Goal: Transaction & Acquisition: Purchase product/service

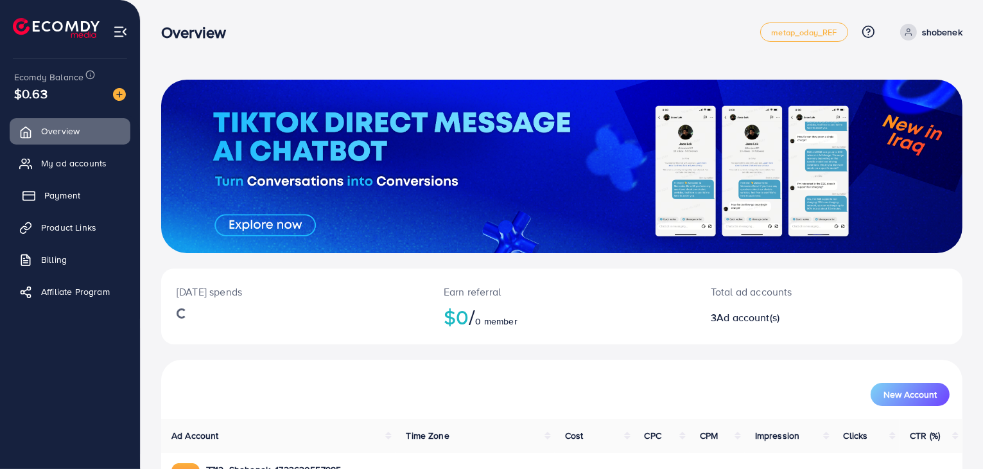
click at [82, 202] on link "Payment" at bounding box center [70, 195] width 121 height 26
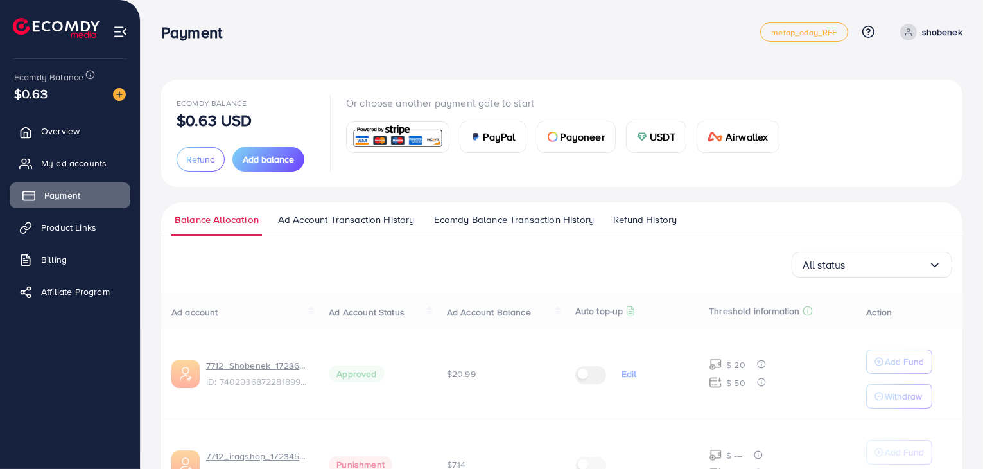
click at [88, 197] on link "Payment" at bounding box center [70, 195] width 121 height 26
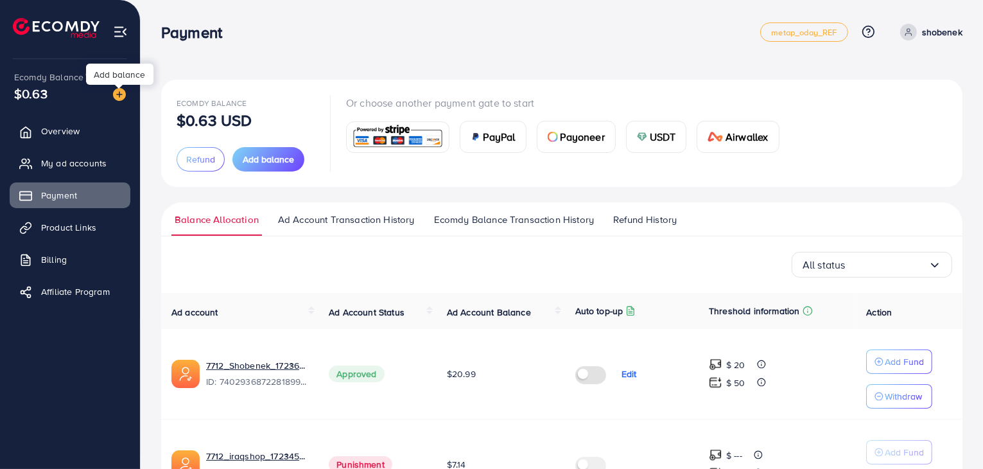
click at [121, 92] on img at bounding box center [119, 94] width 13 height 13
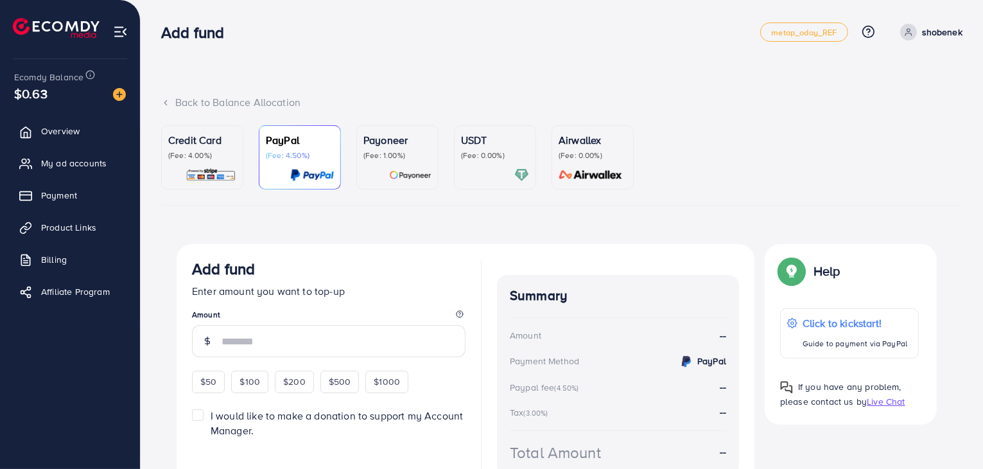
click at [228, 160] on p "(Fee: 4.00%)" at bounding box center [202, 155] width 68 height 10
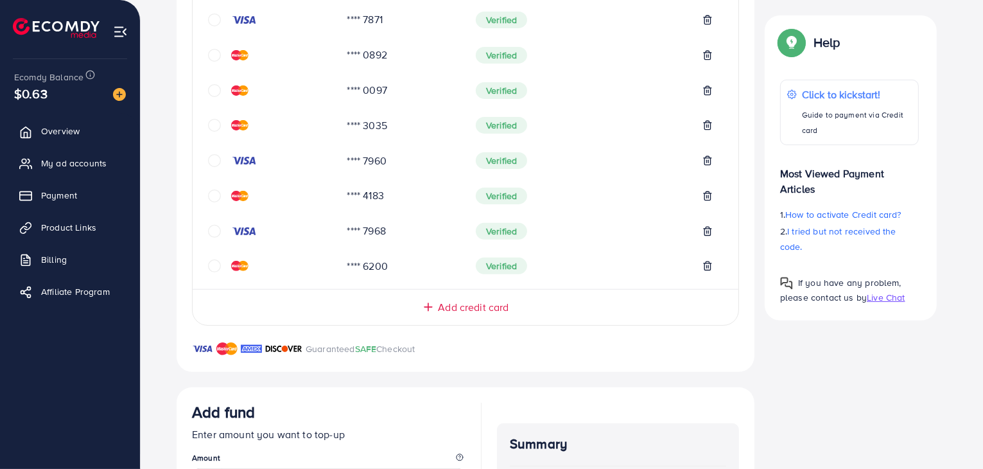
scroll to position [514, 0]
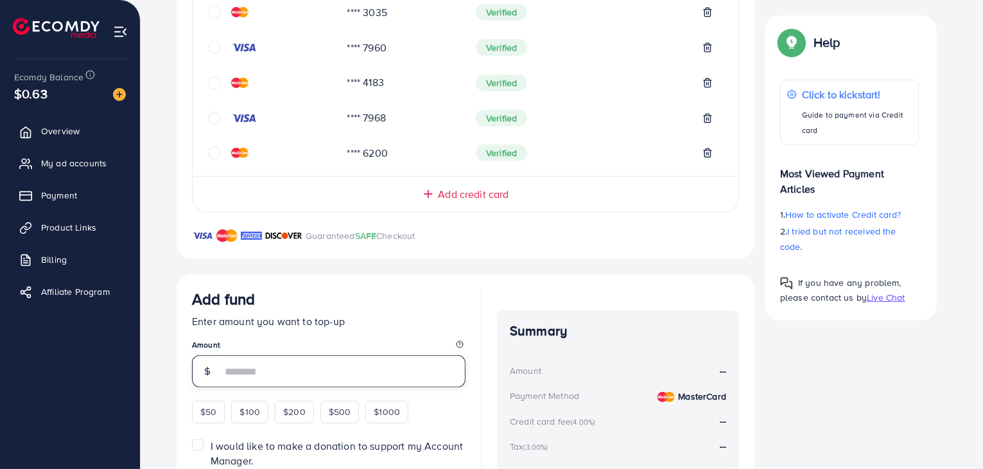
click at [257, 381] on input "number" at bounding box center [344, 371] width 244 height 32
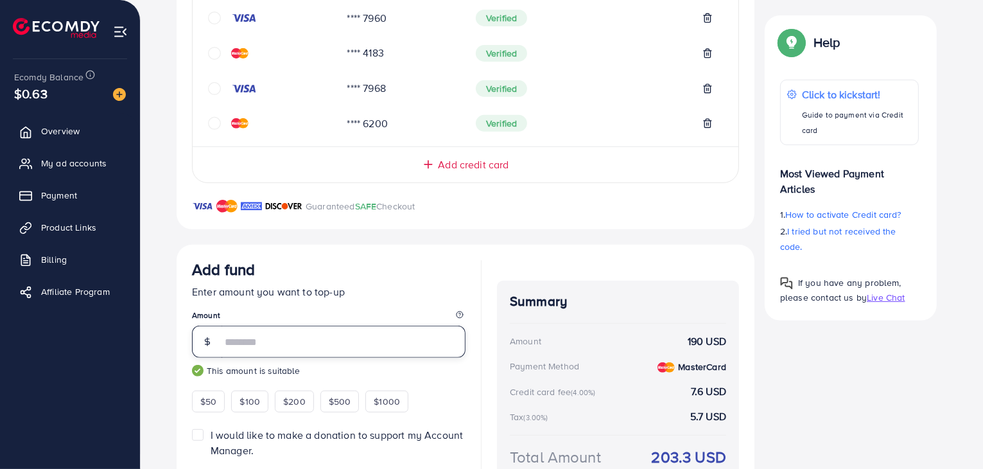
scroll to position [621, 0]
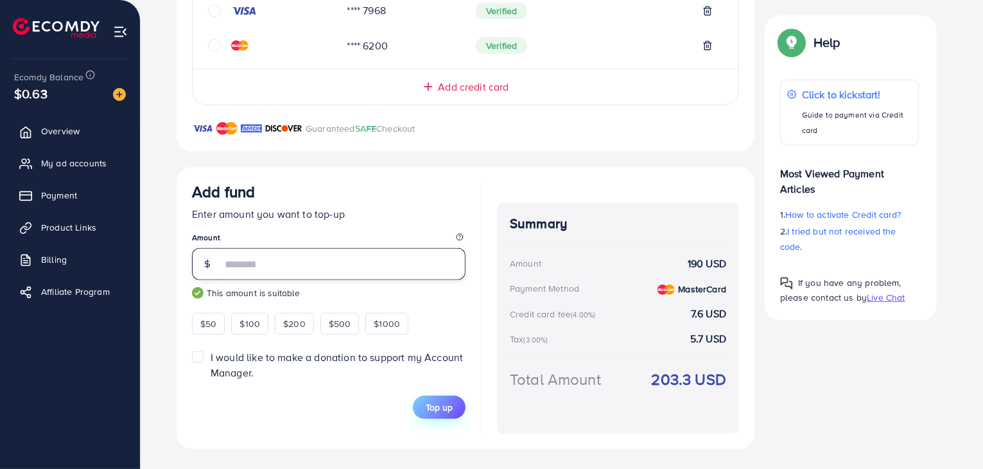
type input "***"
click at [437, 408] on span "Top up" at bounding box center [439, 407] width 27 height 13
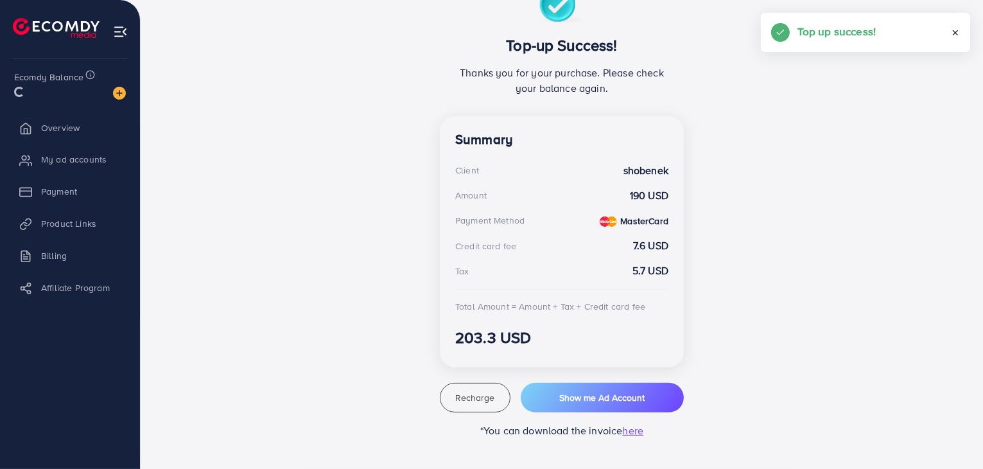
scroll to position [257, 0]
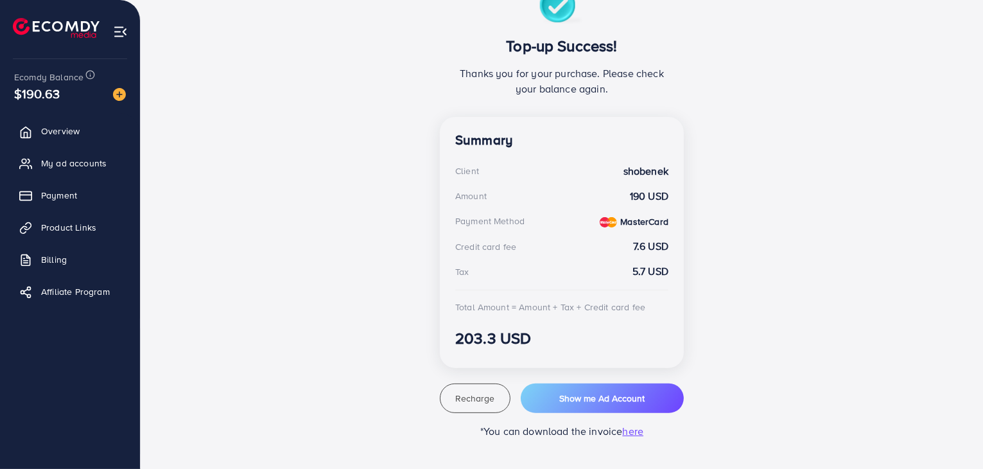
click at [465, 286] on div "Summary Client shobenek Amount 190 USD Payment Method MasterCard Credit card fe…" at bounding box center [562, 242] width 244 height 251
click at [478, 246] on div "Credit card fee" at bounding box center [485, 246] width 61 height 13
click at [501, 3] on div "Top-up Success! Thanks you for your purchase. Please check your balance again." at bounding box center [562, 52] width 244 height 130
click at [80, 116] on ul "Overview My ad accounts Payment Product Links Billing Affiliate Program" at bounding box center [70, 215] width 140 height 205
click at [80, 123] on link "Overview" at bounding box center [70, 131] width 121 height 26
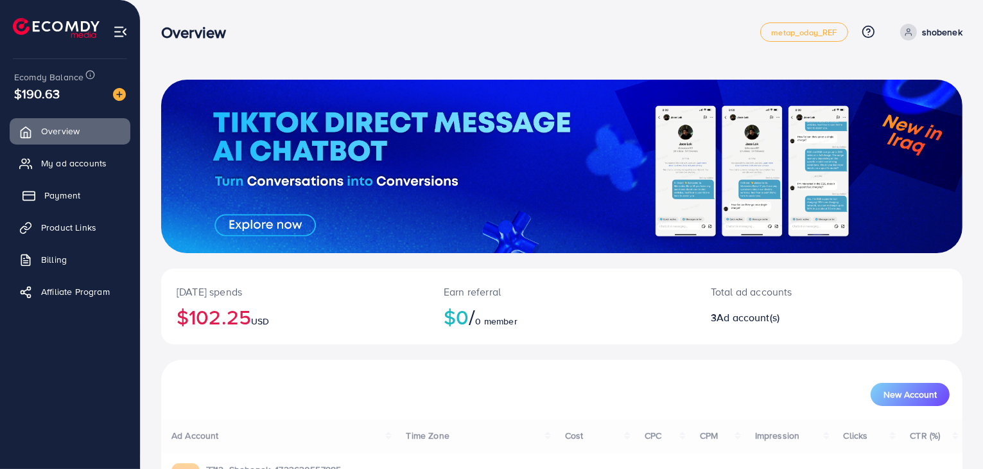
click at [69, 187] on link "Payment" at bounding box center [70, 195] width 121 height 26
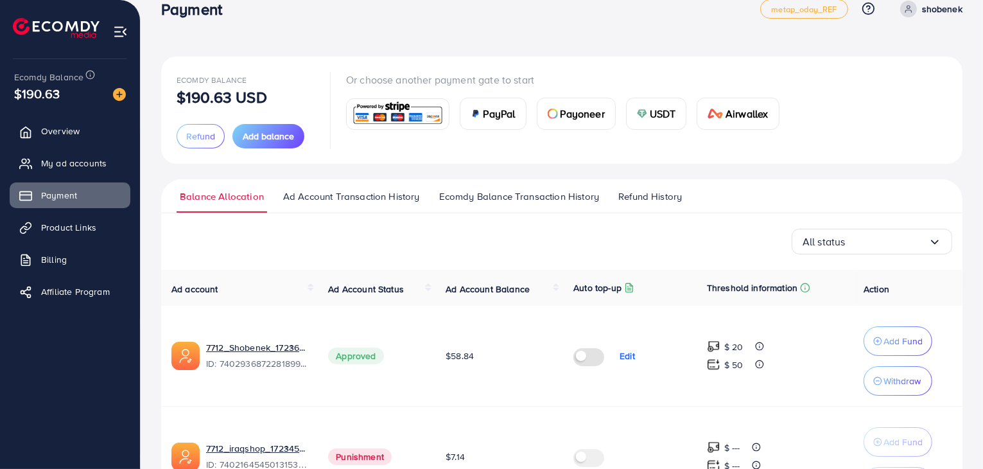
scroll to position [64, 0]
